Goal: Task Accomplishment & Management: Manage account settings

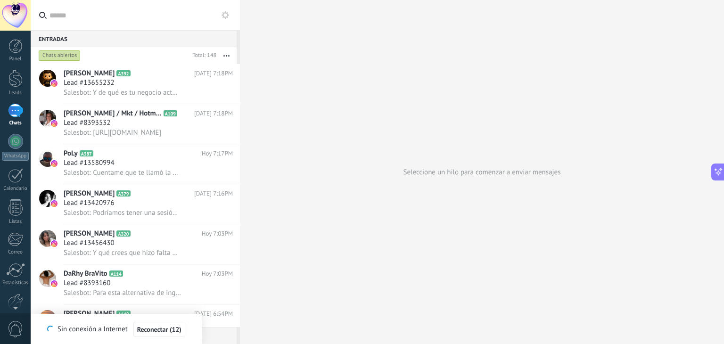
scroll to position [14, 0]
click at [18, 113] on div at bounding box center [15, 111] width 15 height 14
click at [200, 85] on div "Lead #13655232" at bounding box center [148, 82] width 169 height 9
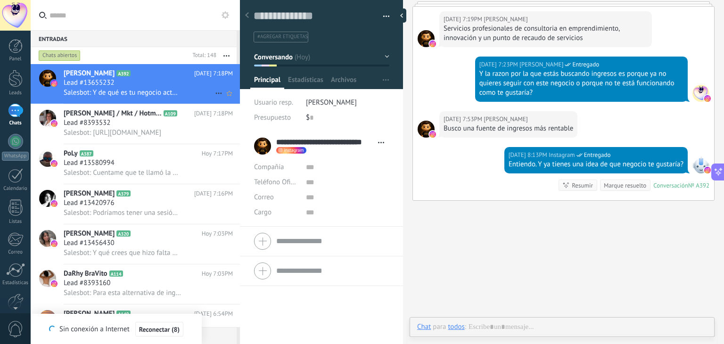
scroll to position [14, 0]
click at [151, 132] on span "Salesbot: [URL][DOMAIN_NAME]" at bounding box center [113, 132] width 98 height 9
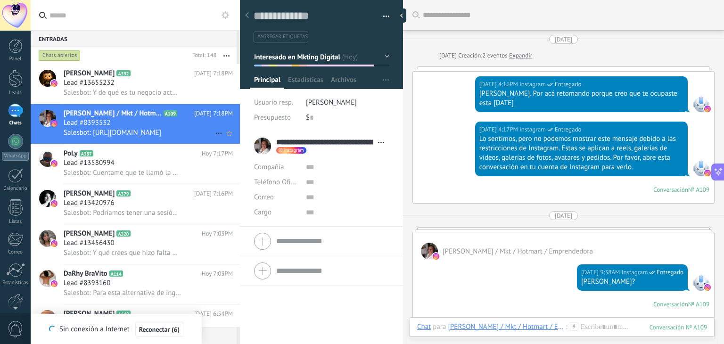
scroll to position [1260, 0]
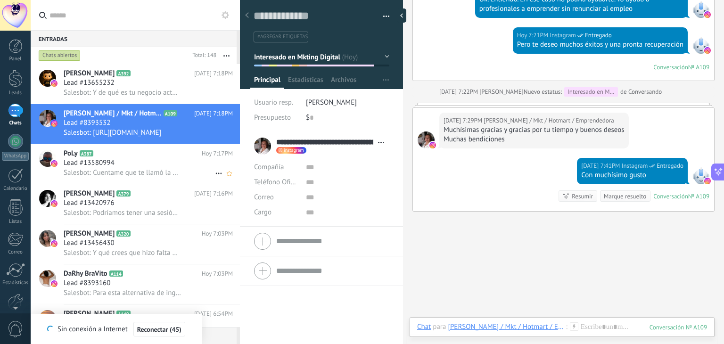
click at [135, 165] on div "Lead #13580994" at bounding box center [148, 162] width 169 height 9
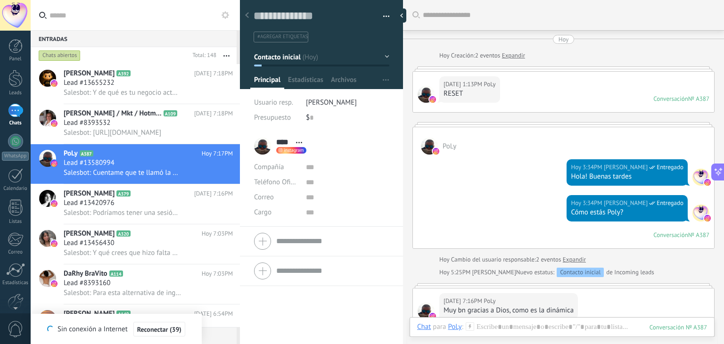
scroll to position [226, 0]
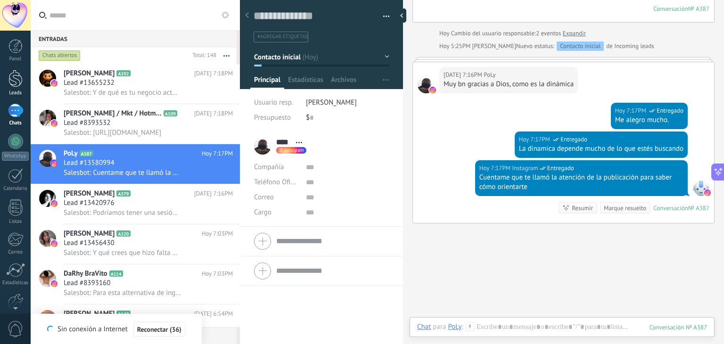
click at [18, 79] on div at bounding box center [15, 78] width 14 height 17
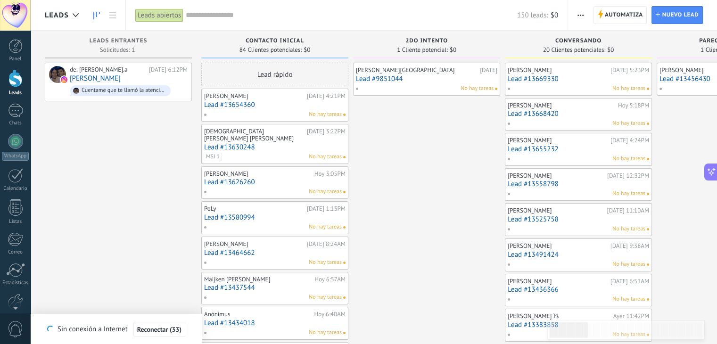
click at [121, 82] on link "[PERSON_NAME]" at bounding box center [95, 78] width 51 height 8
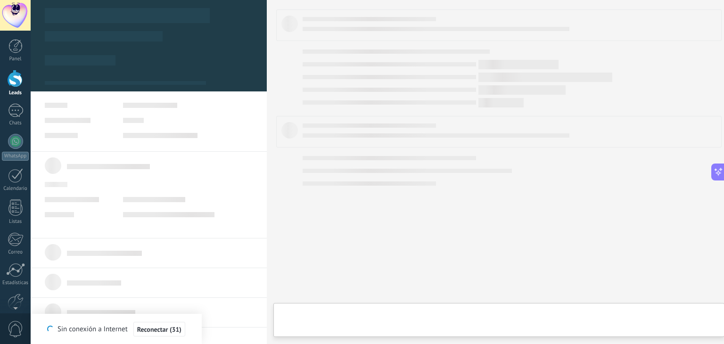
type textarea "**********"
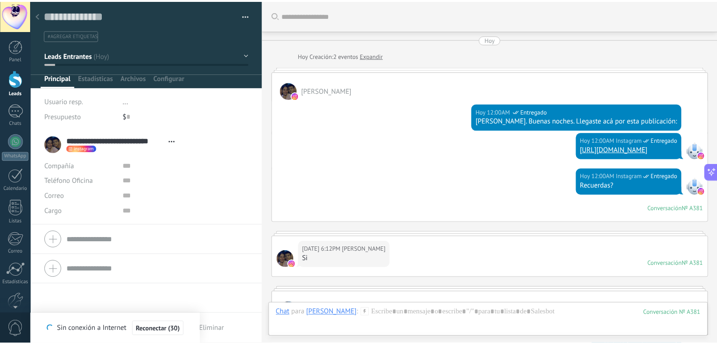
scroll to position [226, 0]
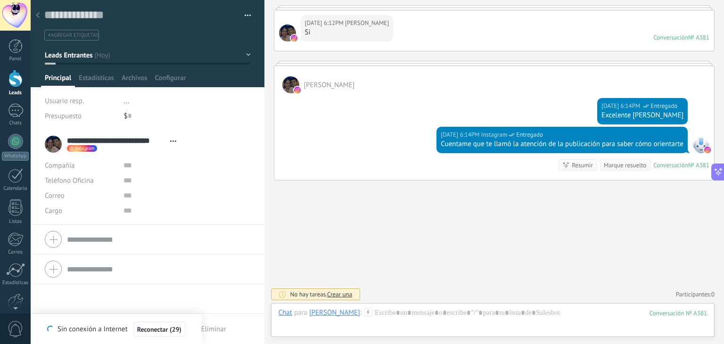
click at [17, 82] on div at bounding box center [15, 78] width 14 height 17
